Goal: Information Seeking & Learning: Find specific fact

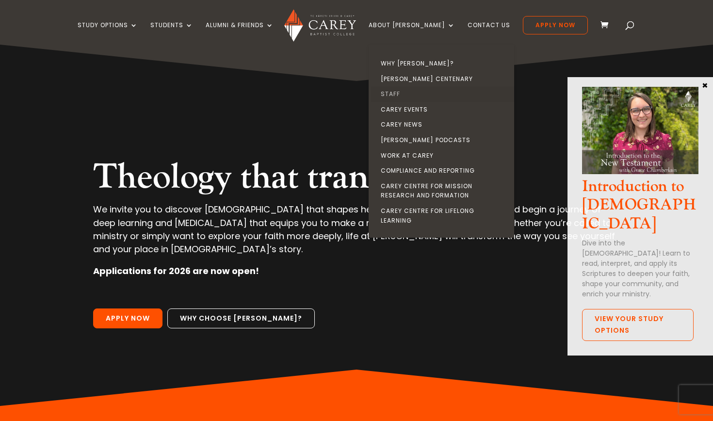
click at [409, 93] on link "Staff" at bounding box center [444, 94] width 146 height 16
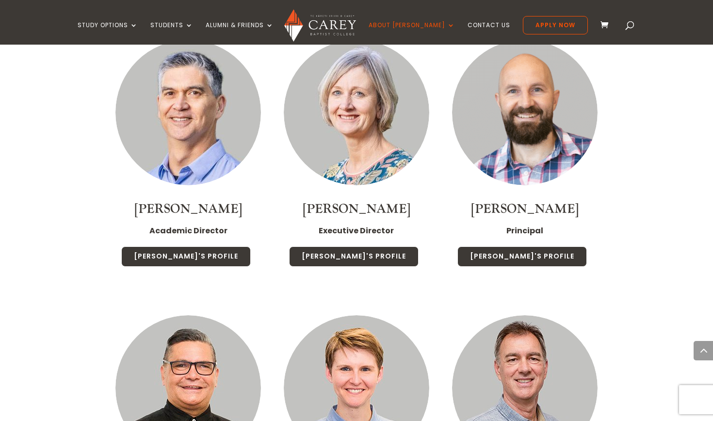
scroll to position [771, 0]
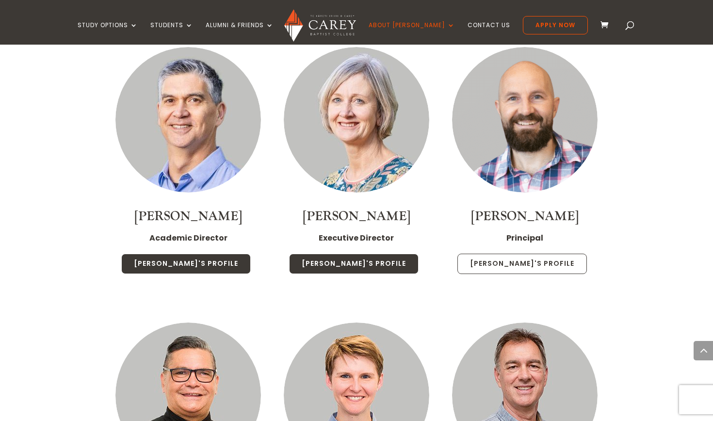
click at [534, 254] on link "[PERSON_NAME]'s Profile" at bounding box center [523, 264] width 130 height 20
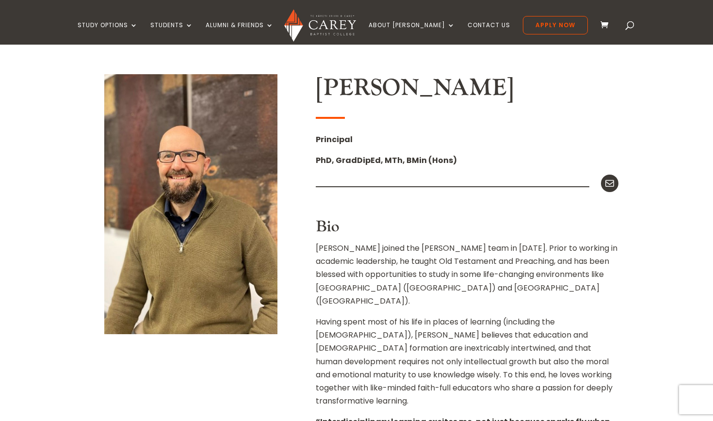
scroll to position [233, 0]
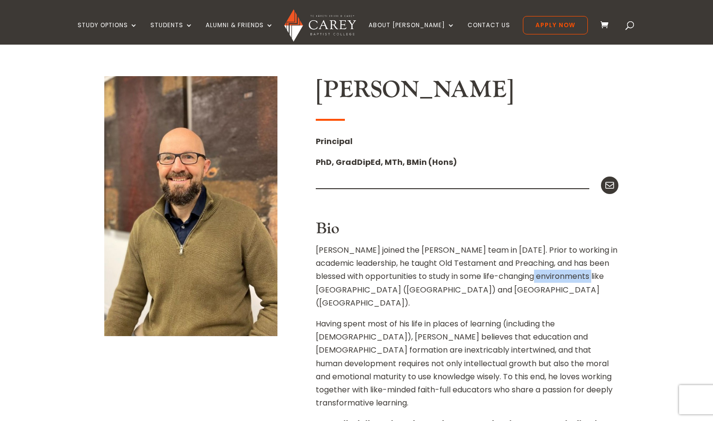
drag, startPoint x: 562, startPoint y: 274, endPoint x: 345, endPoint y: 286, distance: 217.2
click at [345, 286] on p "Paul joined the Carey team in 2025. Prior to working in academic leadership, he…" at bounding box center [467, 281] width 303 height 74
copy p "Regent College"
click at [480, 267] on p "Paul joined the Carey team in 2025. Prior to working in academic leadership, he…" at bounding box center [467, 281] width 303 height 74
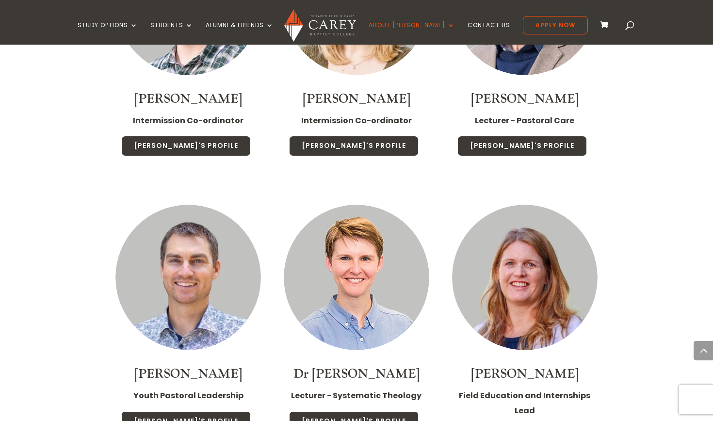
scroll to position [1542, 0]
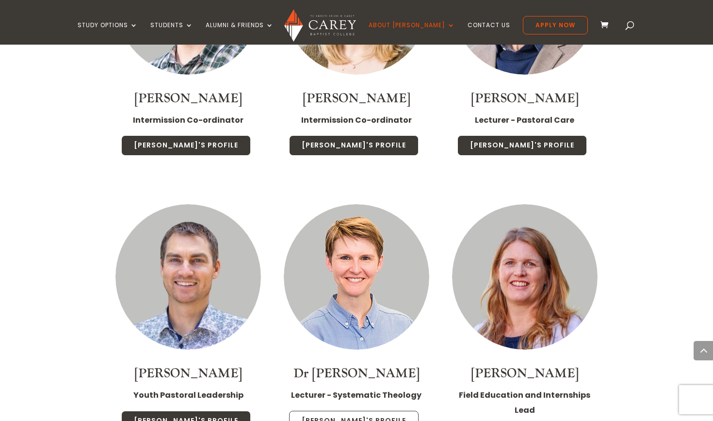
click at [364, 411] on link "[PERSON_NAME]'s Profile" at bounding box center [354, 421] width 130 height 20
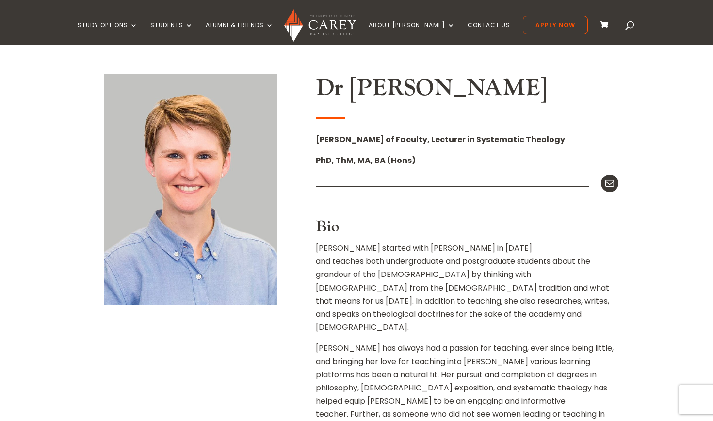
scroll to position [227, 0]
